Goal: Task Accomplishment & Management: Manage account settings

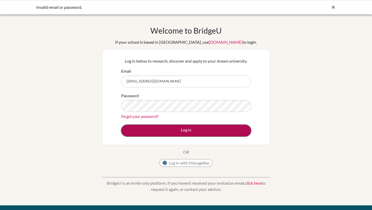
click at [215, 127] on button "Log in" at bounding box center [186, 130] width 130 height 12
click at [227, 134] on button "Log in" at bounding box center [186, 130] width 130 height 12
click at [241, 130] on button "Log in" at bounding box center [186, 130] width 130 height 12
click at [130, 131] on button "Log in" at bounding box center [186, 130] width 130 height 12
click at [125, 129] on button "Log in" at bounding box center [186, 130] width 130 height 12
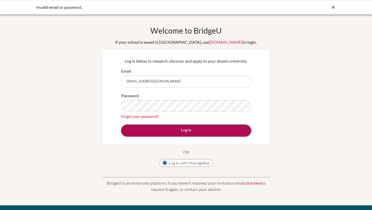
click at [220, 129] on button "Log in" at bounding box center [186, 130] width 130 height 12
click at [218, 129] on button "Log in" at bounding box center [186, 130] width 130 height 12
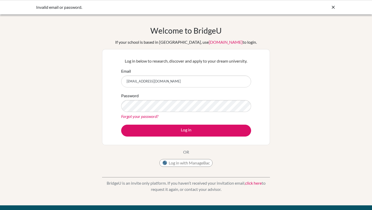
click at [148, 117] on link "Forgot your password?" at bounding box center [139, 116] width 37 height 5
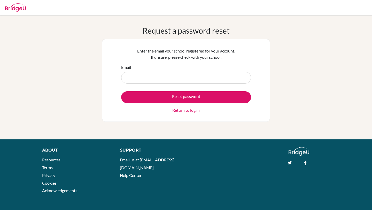
type input "[EMAIL_ADDRESS][DOMAIN_NAME]"
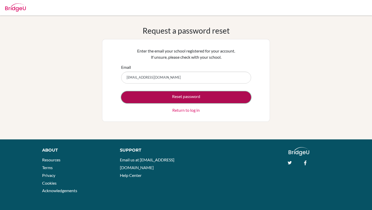
click at [183, 96] on button "Reset password" at bounding box center [186, 97] width 130 height 12
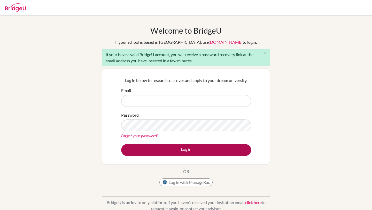
type input "[EMAIL_ADDRESS][DOMAIN_NAME]"
click at [163, 148] on button "Log in" at bounding box center [186, 150] width 130 height 12
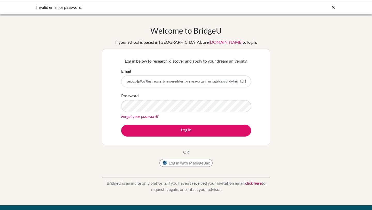
scroll to position [0, 30]
type input "mu 7y6t5r4e3w2ertyuio0p-[p0o9i8uytrewsertyreweredrferftgrewsaxcvbgnhjmhygtrfdsx…"
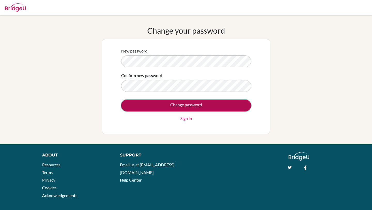
click at [135, 102] on input "Change password" at bounding box center [186, 105] width 130 height 12
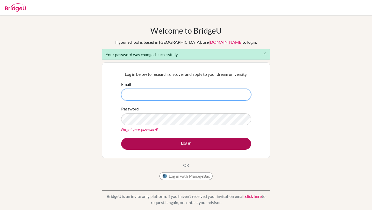
type input "[EMAIL_ADDRESS][DOMAIN_NAME]"
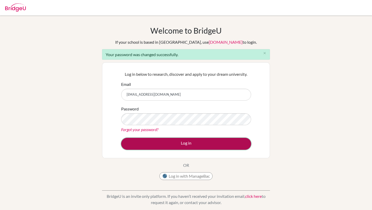
click at [161, 146] on button "Log in" at bounding box center [186, 144] width 130 height 12
